Goal: Transaction & Acquisition: Purchase product/service

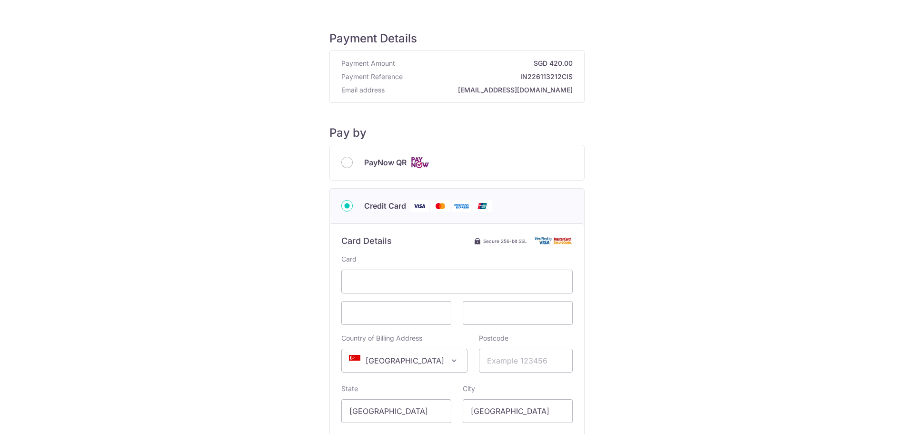
click at [379, 169] on div "PayNow QR" at bounding box center [457, 162] width 254 height 35
click at [378, 161] on span "PayNow QR" at bounding box center [385, 162] width 42 height 11
click at [353, 161] on input "PayNow QR" at bounding box center [346, 162] width 11 height 11
radio input "true"
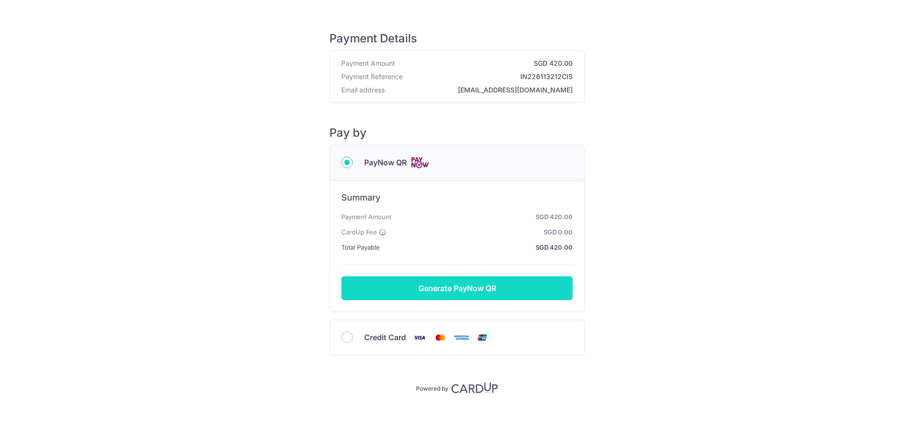
click at [478, 291] on button "Generate PayNow QR" at bounding box center [456, 288] width 231 height 24
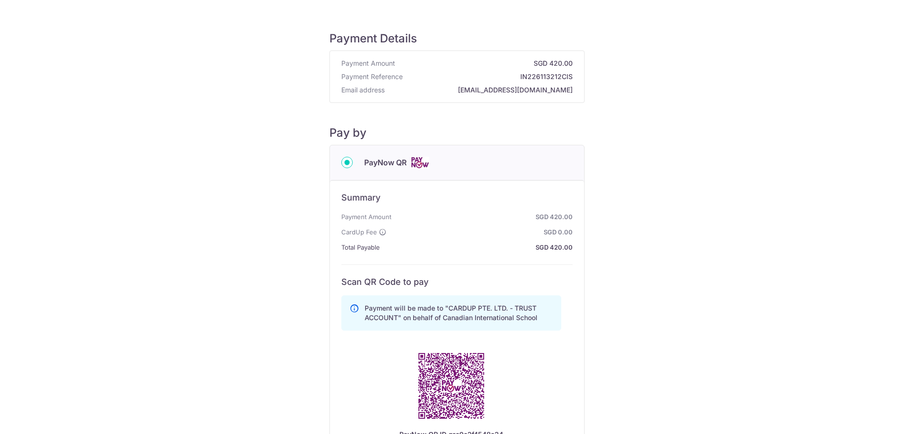
scroll to position [95, 0]
